Goal: Find specific page/section

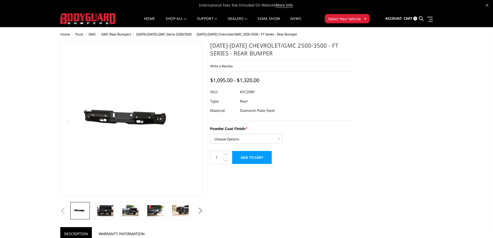
click at [80, 34] on span "Truck" at bounding box center [79, 34] width 8 height 5
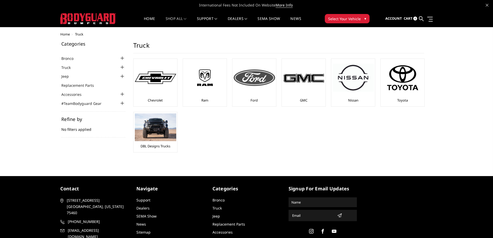
click at [258, 77] on img at bounding box center [254, 77] width 41 height 17
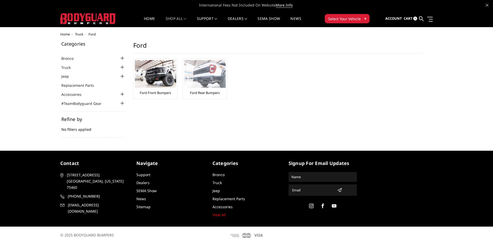
click at [194, 77] on img at bounding box center [204, 74] width 41 height 28
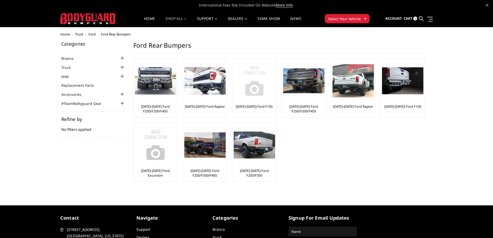
click at [253, 89] on img at bounding box center [254, 80] width 41 height 41
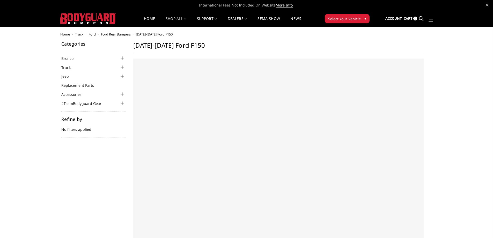
select select "US"
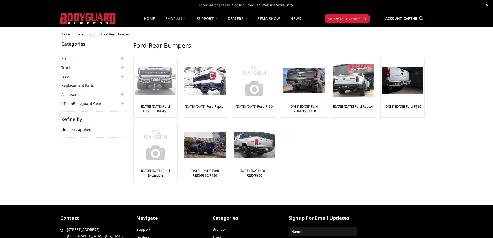
click at [141, 85] on img at bounding box center [155, 81] width 41 height 28
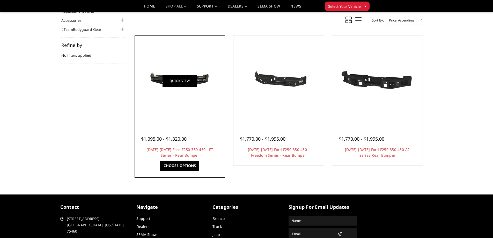
scroll to position [57, 0]
